Goal: Transaction & Acquisition: Download file/media

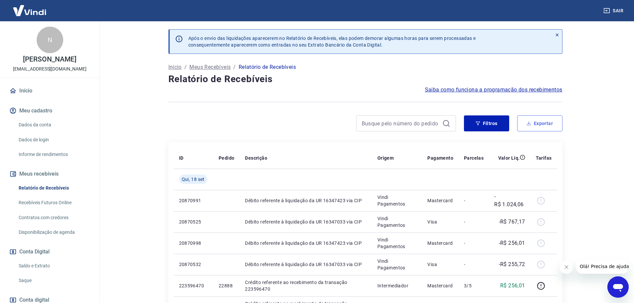
click at [539, 125] on button "Exportar" at bounding box center [539, 124] width 45 height 16
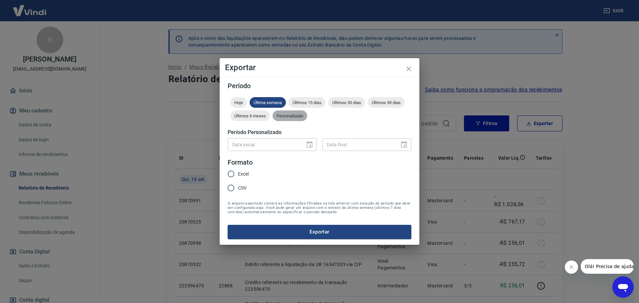
click at [280, 119] on div "Personalizado" at bounding box center [290, 116] width 35 height 11
click at [311, 145] on icon "Choose date" at bounding box center [310, 144] width 6 height 7
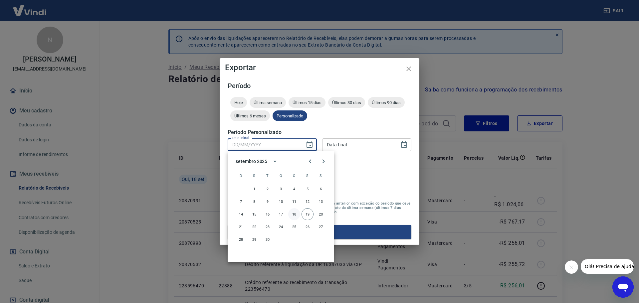
click at [294, 215] on button "18" at bounding box center [294, 214] width 12 height 12
type input "[DATE]"
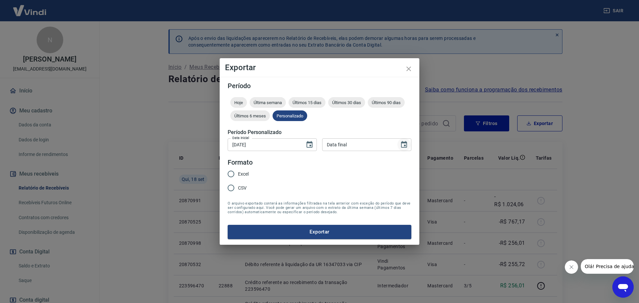
click at [403, 147] on icon "Choose date" at bounding box center [404, 145] width 8 height 8
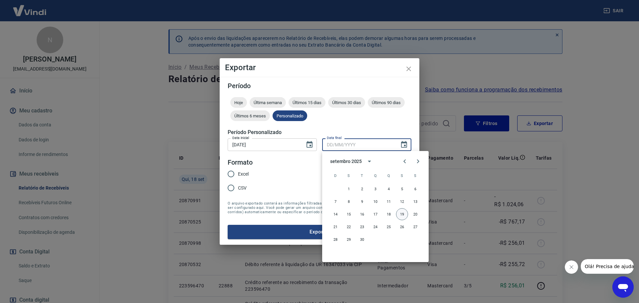
drag, startPoint x: 403, startPoint y: 216, endPoint x: 396, endPoint y: 215, distance: 6.7
click at [403, 216] on button "19" at bounding box center [402, 214] width 12 height 12
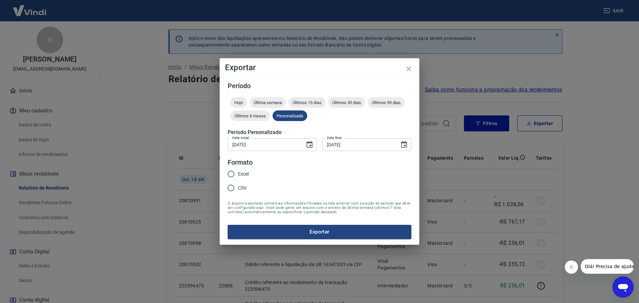
type input "[DATE]"
click at [233, 174] on input "Excel" at bounding box center [231, 174] width 14 height 14
radio input "true"
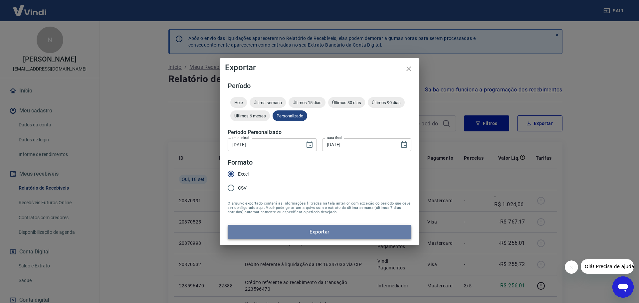
click at [317, 232] on button "Exportar" at bounding box center [320, 232] width 184 height 14
